Goal: Task Accomplishment & Management: Complete application form

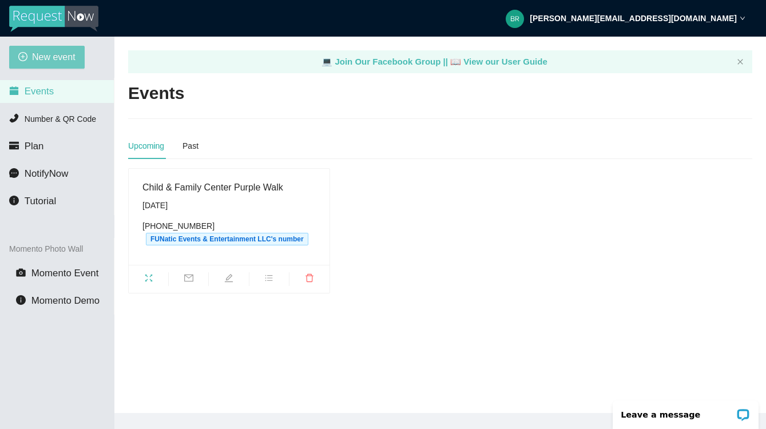
click at [42, 52] on span "New event" at bounding box center [54, 57] width 44 height 14
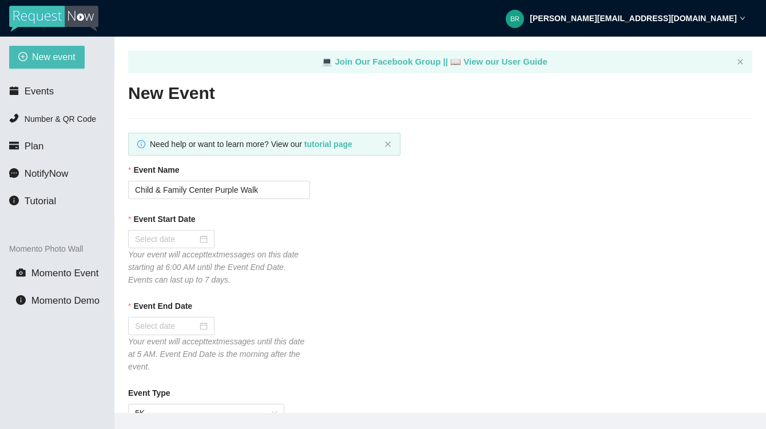
type textarea "https://virtualdj.com/ask/DJ_Spinz"
click at [160, 188] on input "Child & Family Center Purple Walk" at bounding box center [219, 190] width 182 height 18
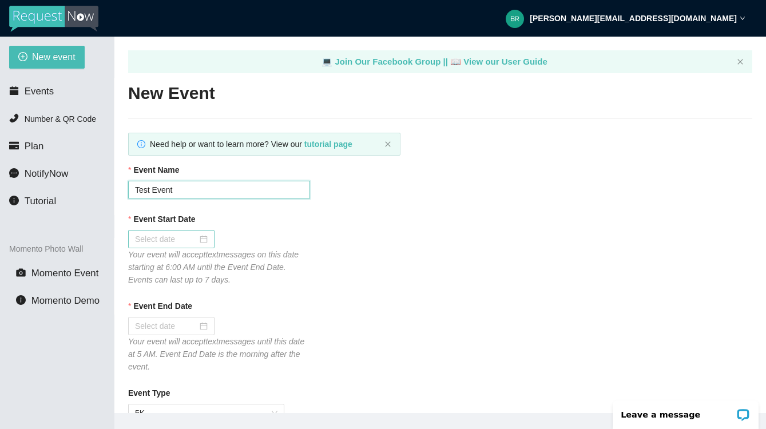
type input "Test Event"
click at [202, 238] on div at bounding box center [171, 239] width 73 height 13
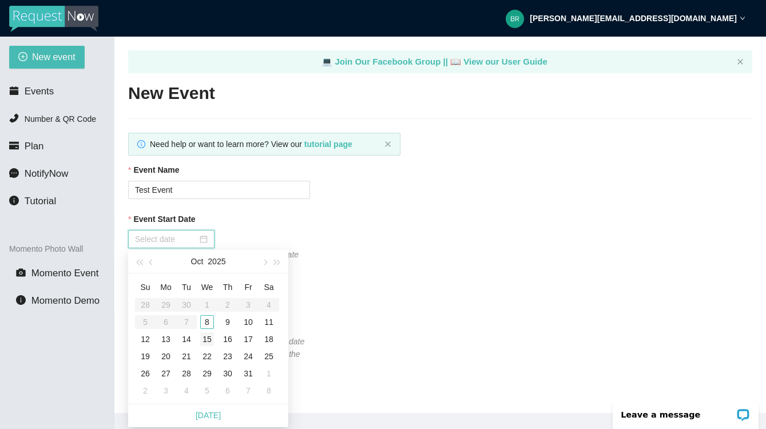
type input "10/14/2025"
type input "10/15/2025"
type input "10/08/2025"
type input "10/09/2025"
click at [227, 323] on div "9" at bounding box center [228, 322] width 14 height 14
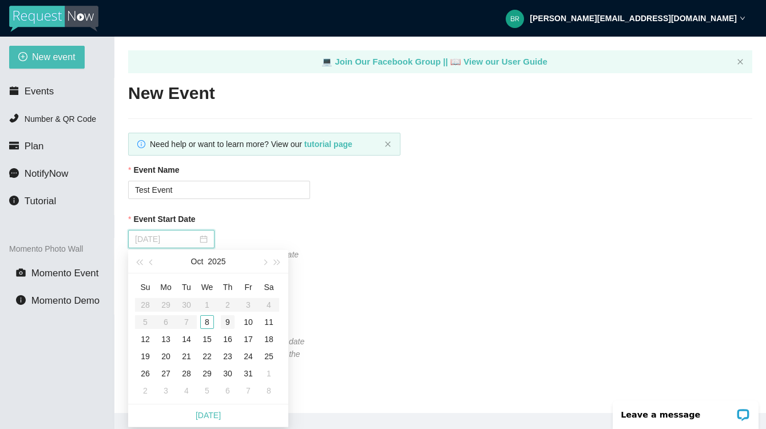
type input "10/10/2025"
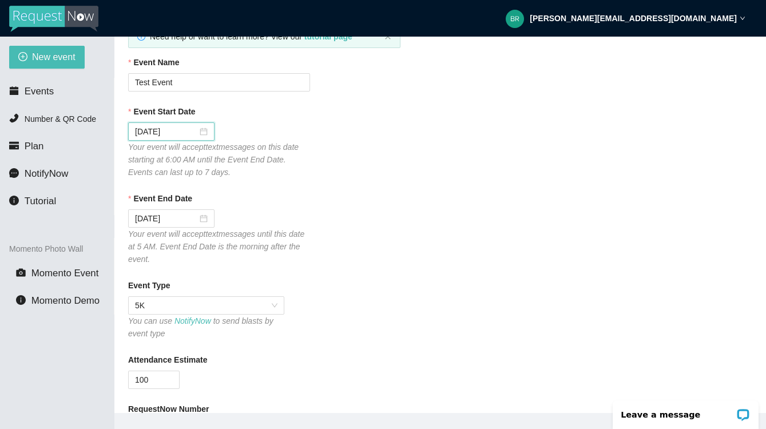
scroll to position [109, 0]
click at [152, 304] on span "5K" at bounding box center [206, 304] width 143 height 17
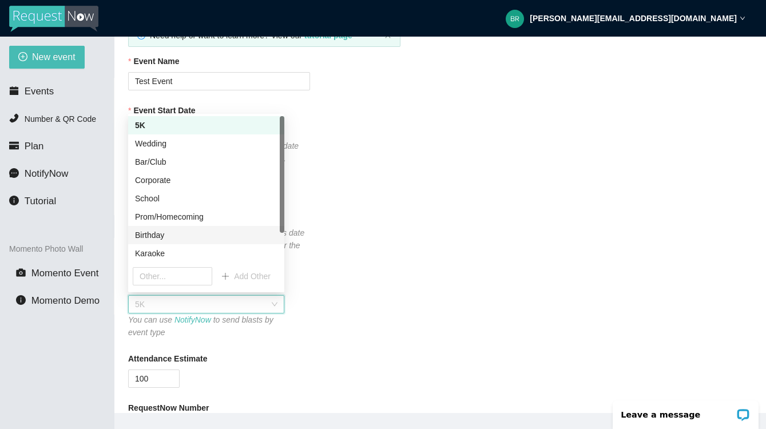
click at [146, 228] on div "Birthday" at bounding box center [206, 235] width 156 height 18
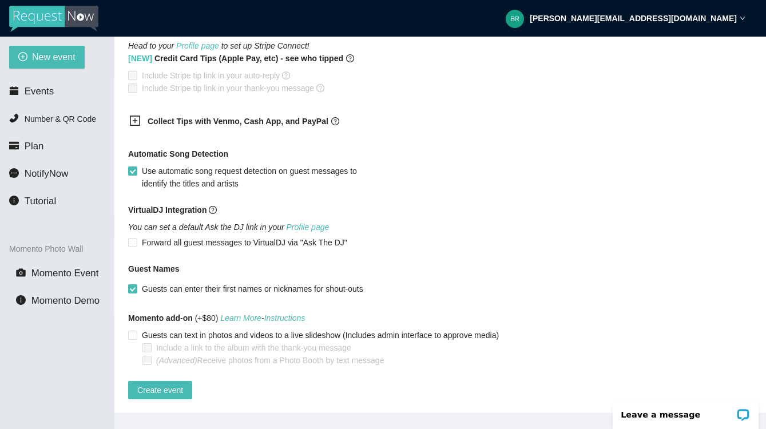
scroll to position [805, 0]
click at [153, 384] on span "Create event" at bounding box center [160, 390] width 46 height 13
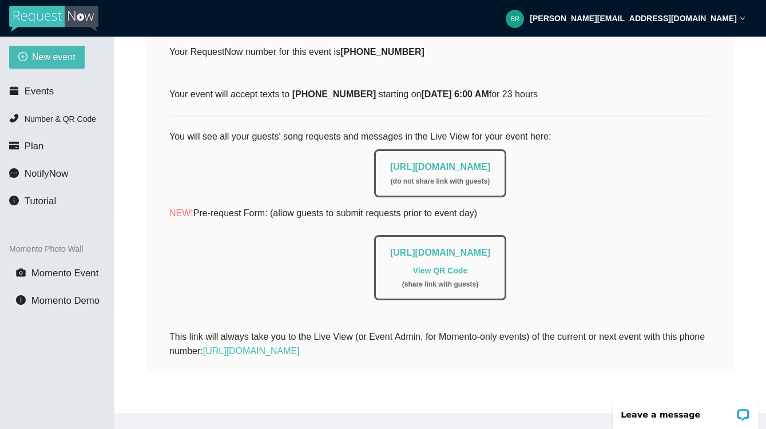
scroll to position [0, 0]
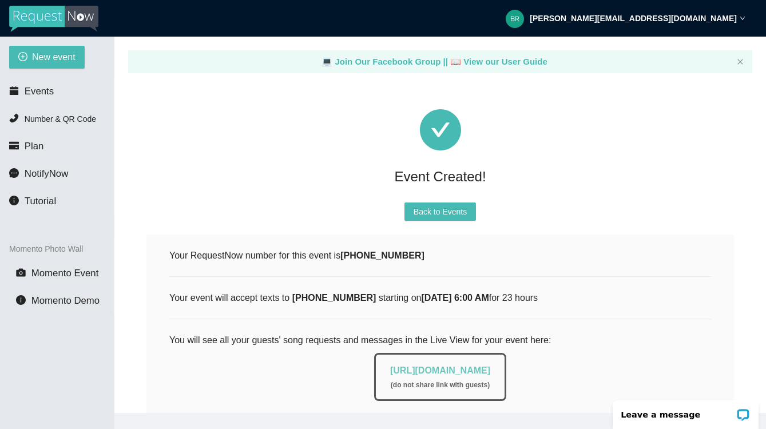
click at [414, 371] on link "https://app.requestnow.io/live/eqlggjr" at bounding box center [440, 371] width 100 height 10
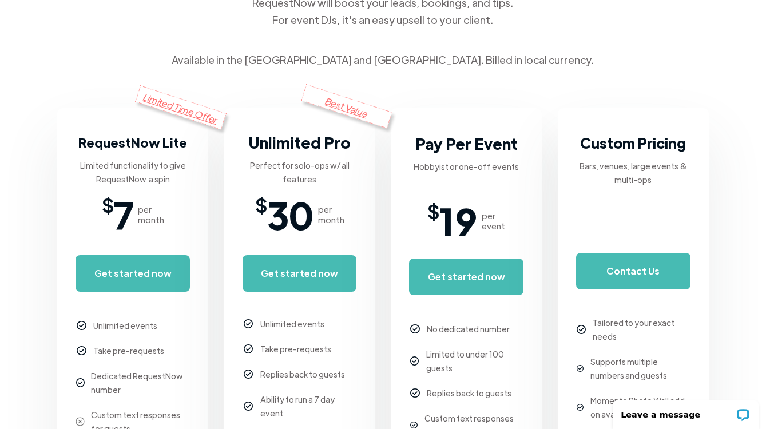
scroll to position [272, 0]
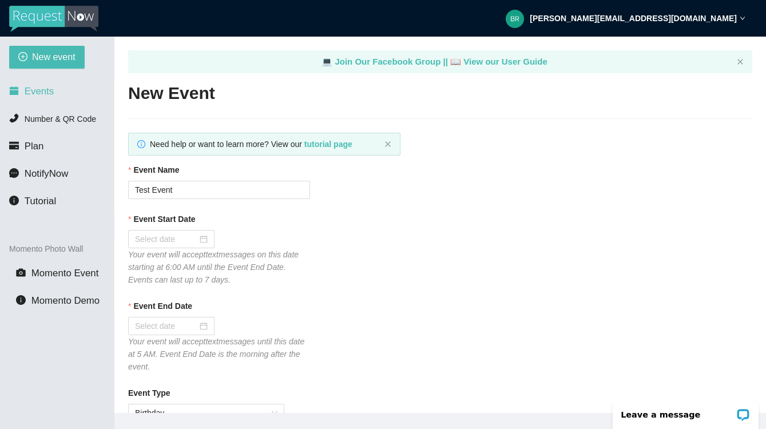
click at [11, 90] on icon "calendar" at bounding box center [14, 90] width 9 height 9
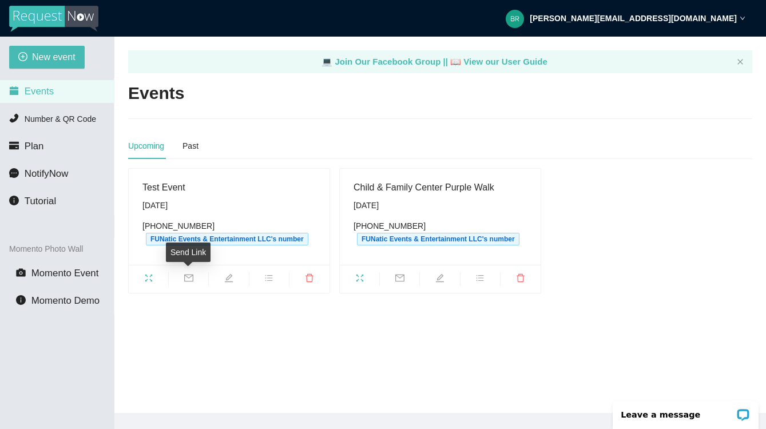
click at [188, 276] on icon "mail" at bounding box center [188, 278] width 9 height 9
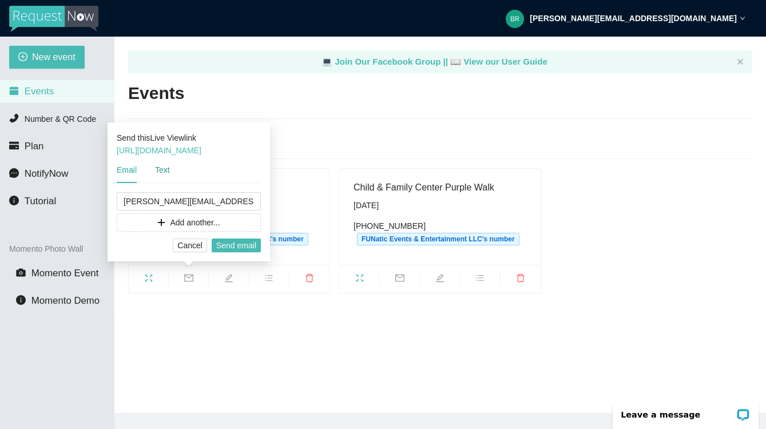
click at [161, 171] on div "Text" at bounding box center [162, 170] width 15 height 13
click at [192, 220] on span "Add another..." at bounding box center [195, 222] width 50 height 13
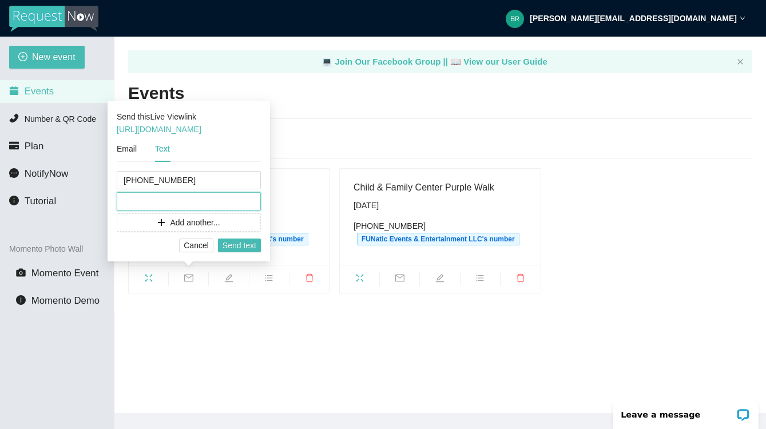
click at [159, 199] on input "tel" at bounding box center [189, 201] width 144 height 18
paste input "+1 661 755 7621"
drag, startPoint x: 136, startPoint y: 201, endPoint x: 210, endPoint y: 218, distance: 76.1
click at [136, 201] on input "+1 661 755 7621" at bounding box center [189, 201] width 144 height 18
type input "(661) 755-7621"
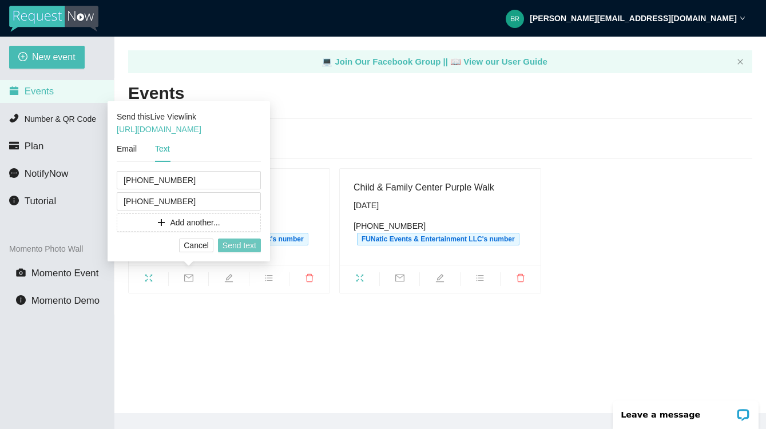
click at [238, 247] on span "Send text" at bounding box center [240, 245] width 34 height 13
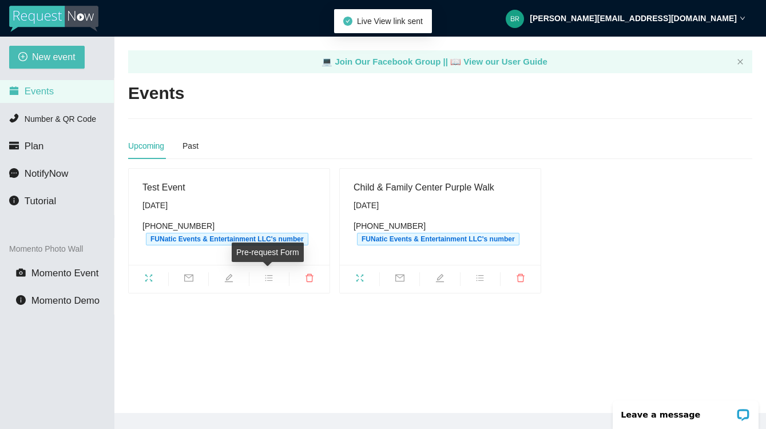
click at [273, 277] on icon "bars" at bounding box center [268, 278] width 9 height 9
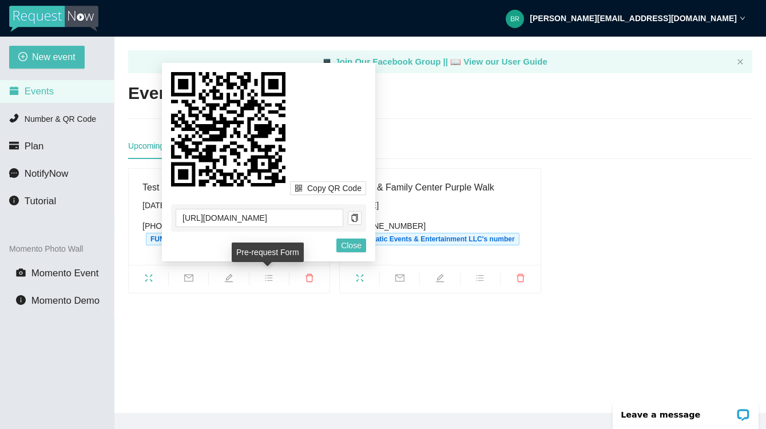
click at [267, 251] on div "Pre-request Form" at bounding box center [268, 252] width 72 height 19
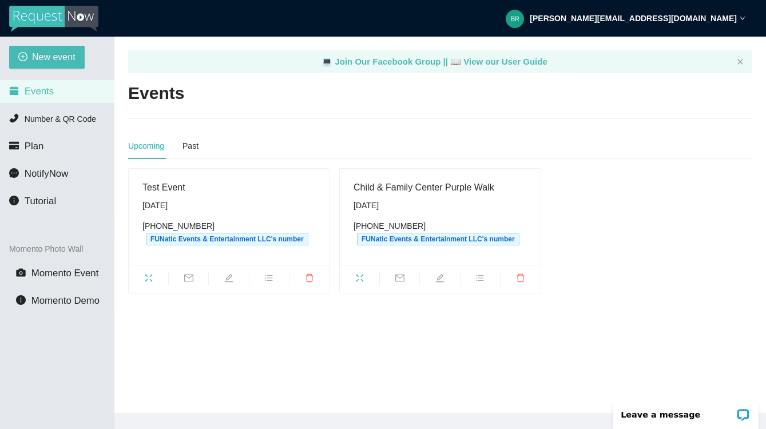
click at [277, 274] on span "bars" at bounding box center [269, 280] width 39 height 13
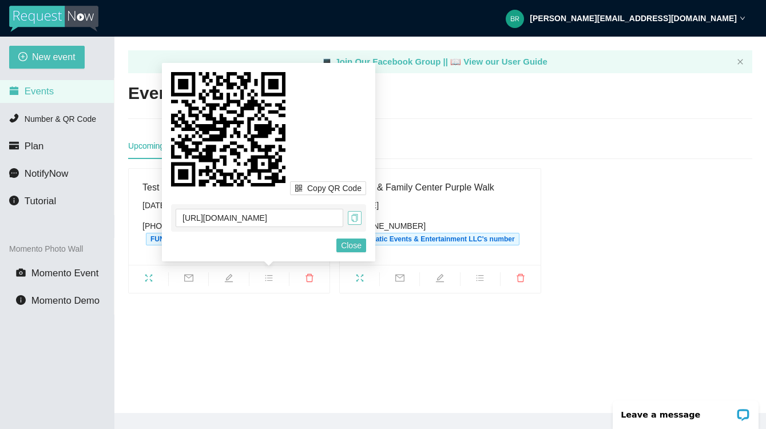
click at [349, 216] on span "copy" at bounding box center [355, 218] width 13 height 8
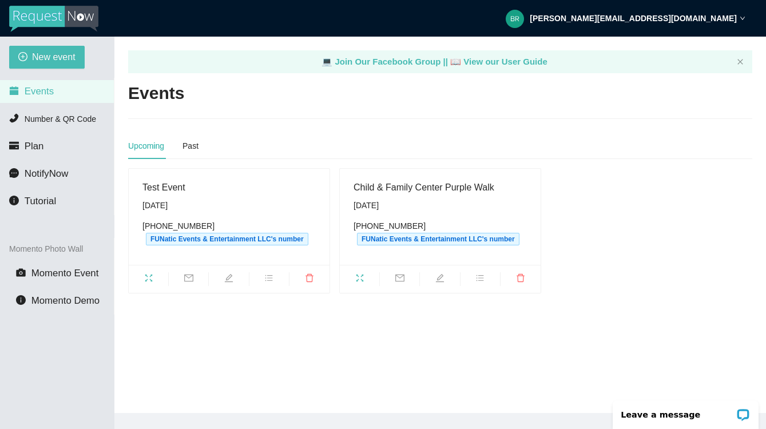
click at [481, 138] on div "Upcoming Past" at bounding box center [440, 146] width 625 height 26
click at [149, 274] on icon "fullscreen" at bounding box center [148, 278] width 9 height 9
